Goal: Task Accomplishment & Management: Complete application form

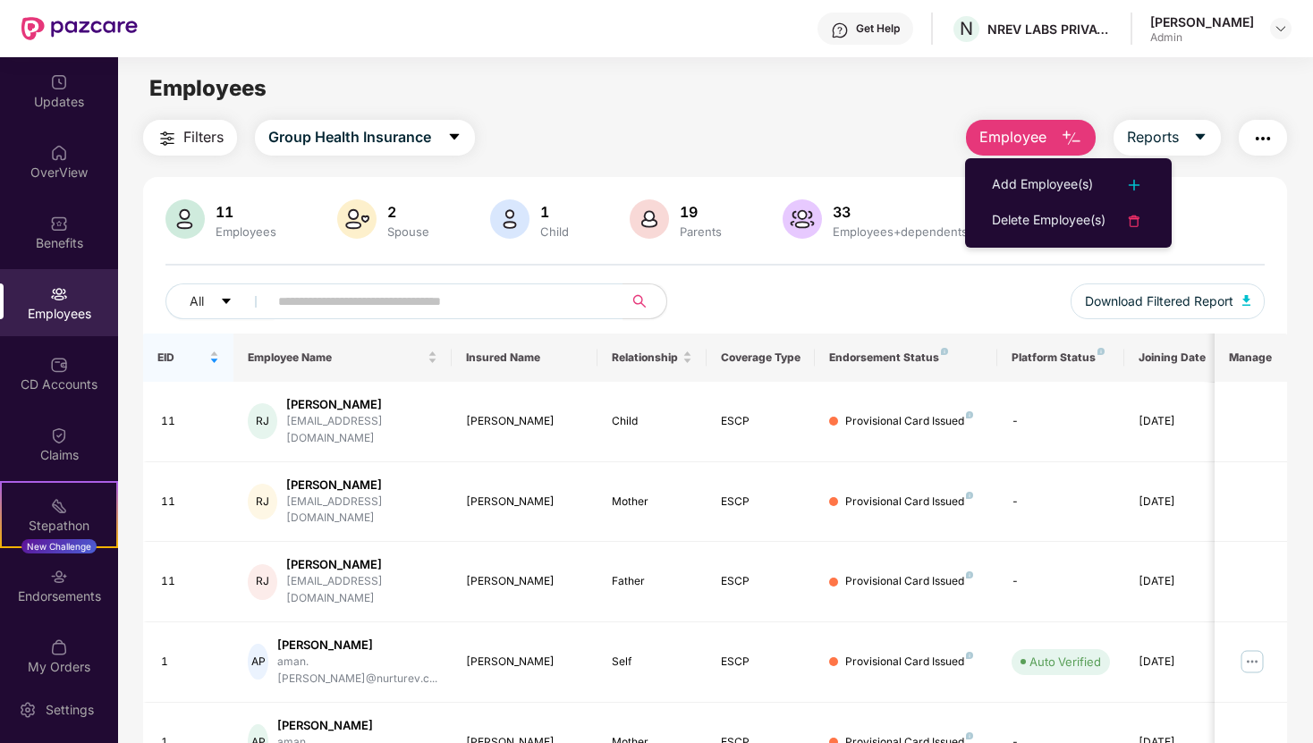
click at [831, 157] on div "Filters Group Health Insurance Employee Reports 11 Employees 2 Spouse 1 Child […" at bounding box center [715, 524] width 1144 height 808
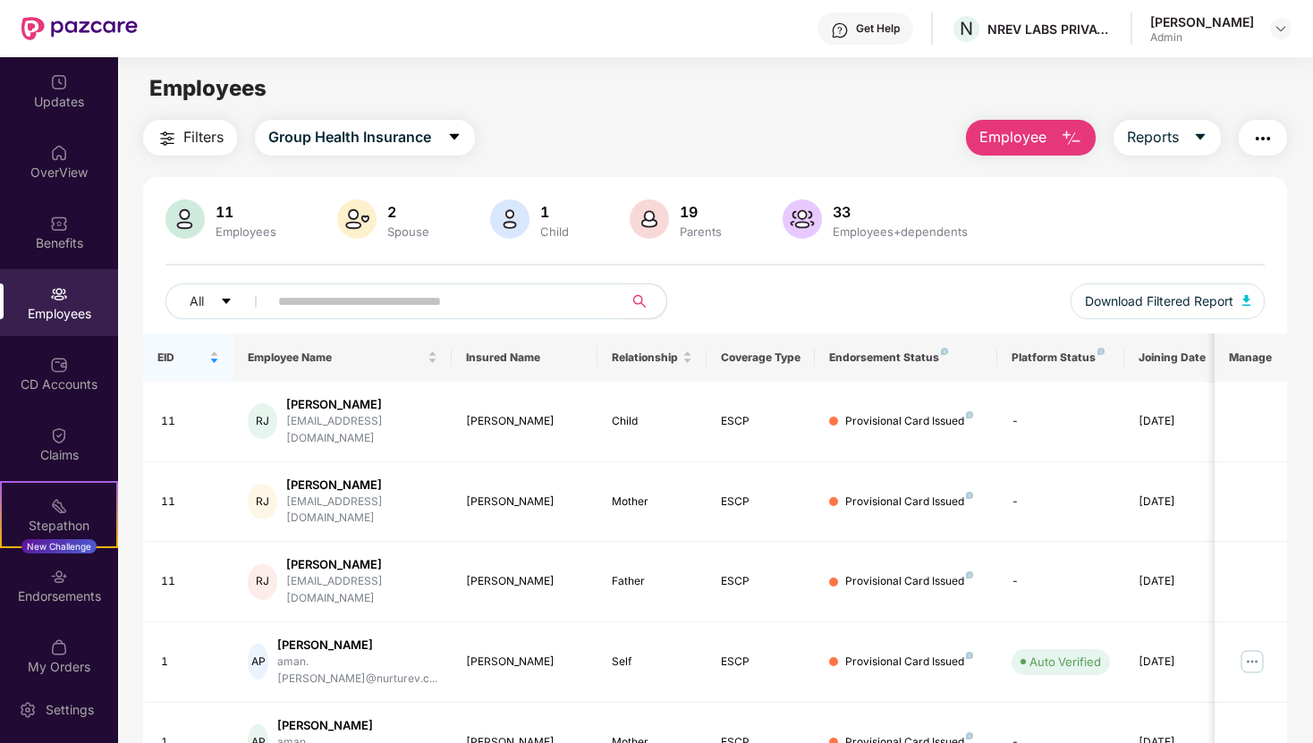
click at [1014, 128] on span "Employee" at bounding box center [1013, 137] width 67 height 22
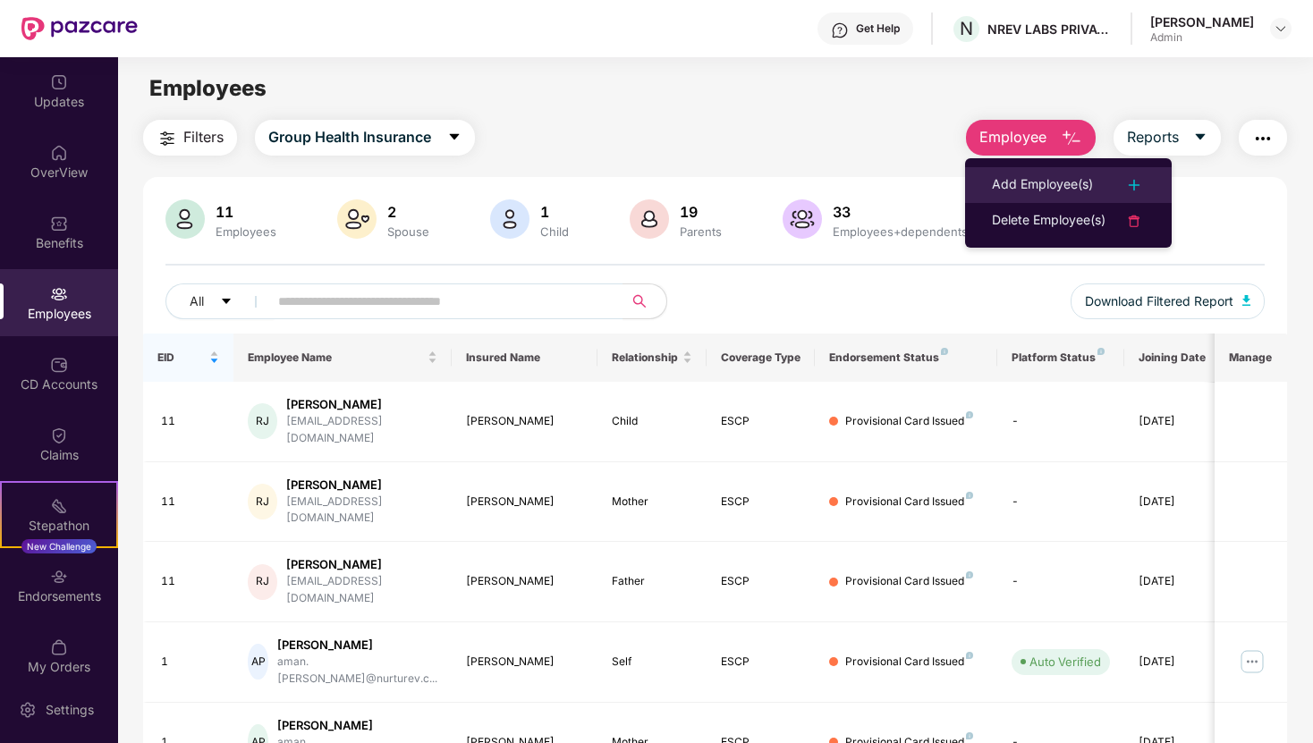
click at [1011, 179] on div "Add Employee(s)" at bounding box center [1042, 184] width 101 height 21
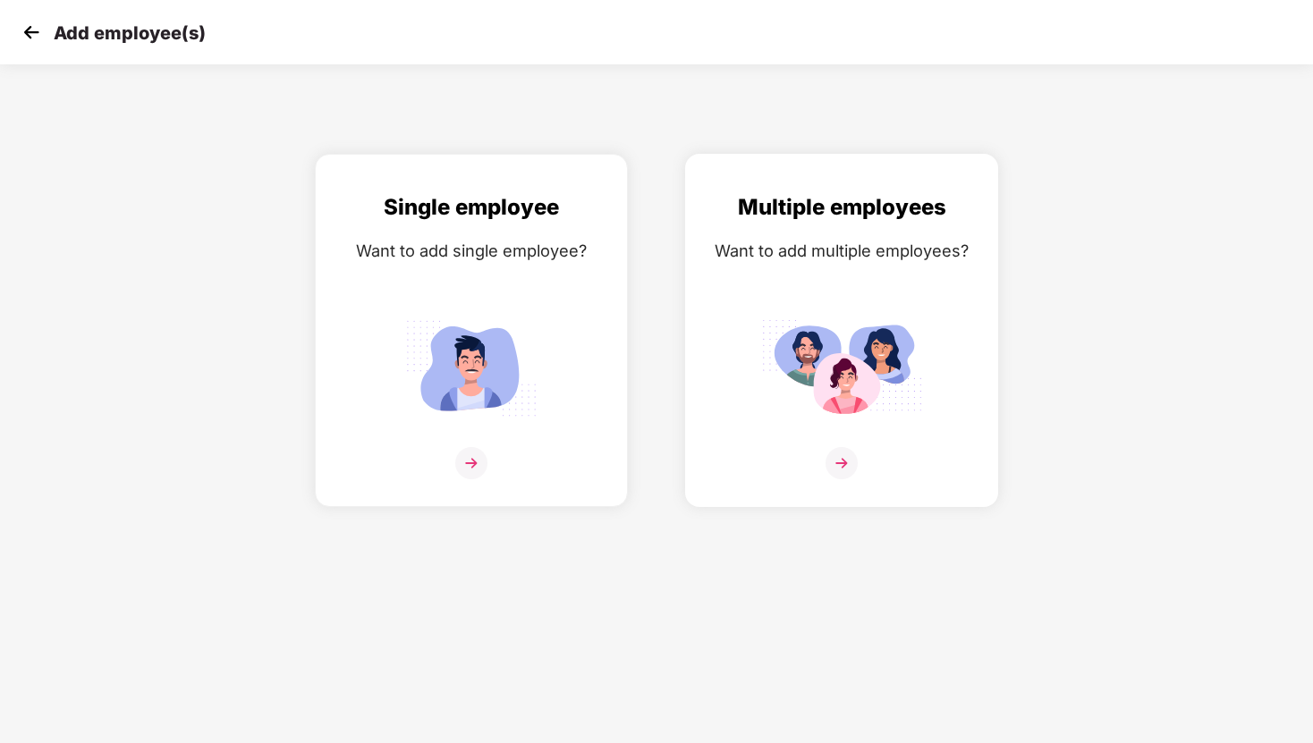
click at [763, 340] on img at bounding box center [841, 368] width 161 height 112
